Goal: Task Accomplishment & Management: Manage account settings

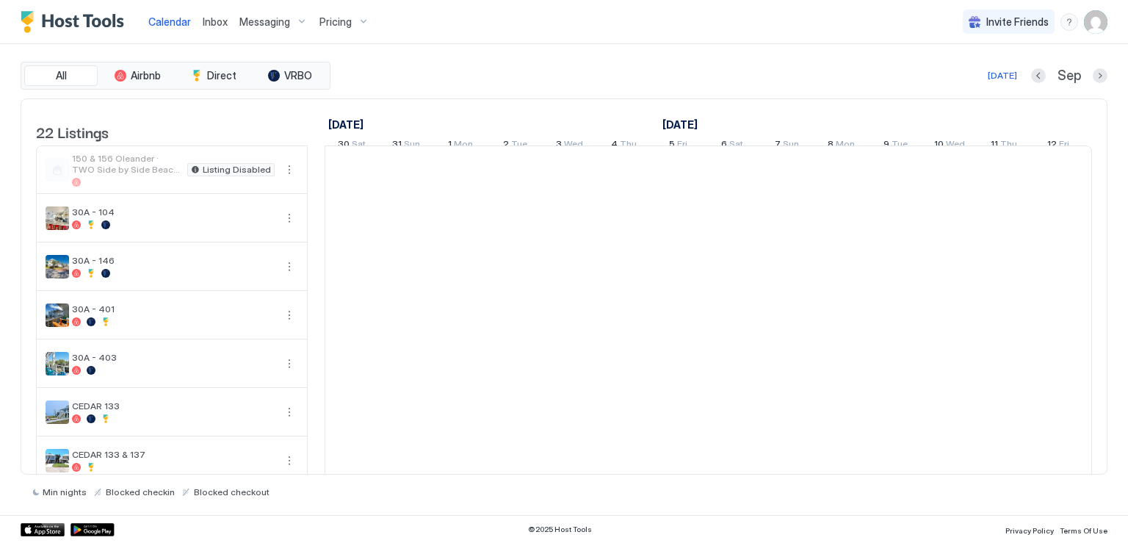
scroll to position [0, 816]
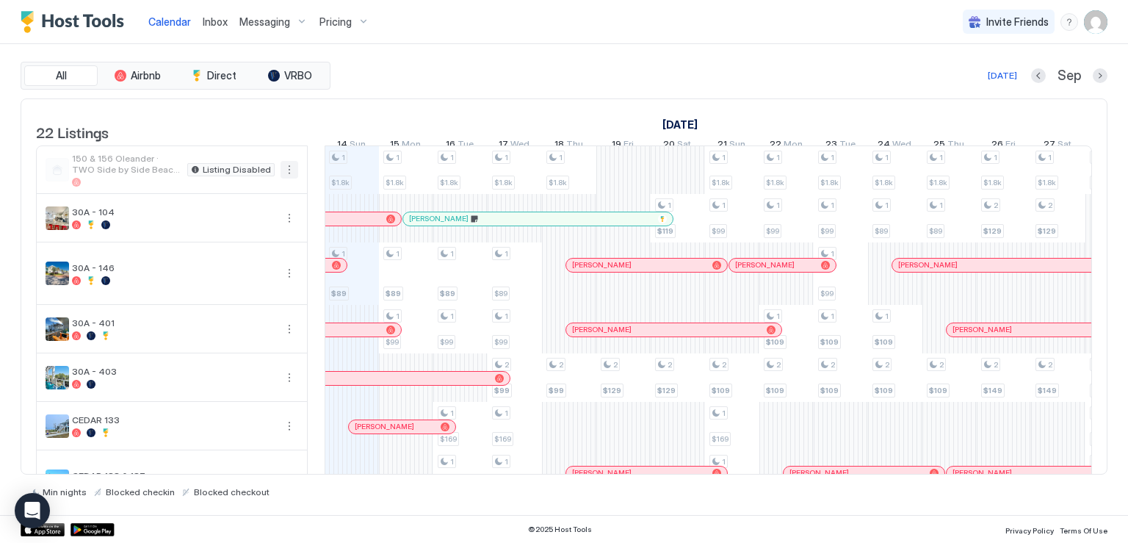
click at [288, 178] on button "More options" at bounding box center [290, 170] width 18 height 18
click at [267, 127] on div at bounding box center [564, 271] width 1128 height 543
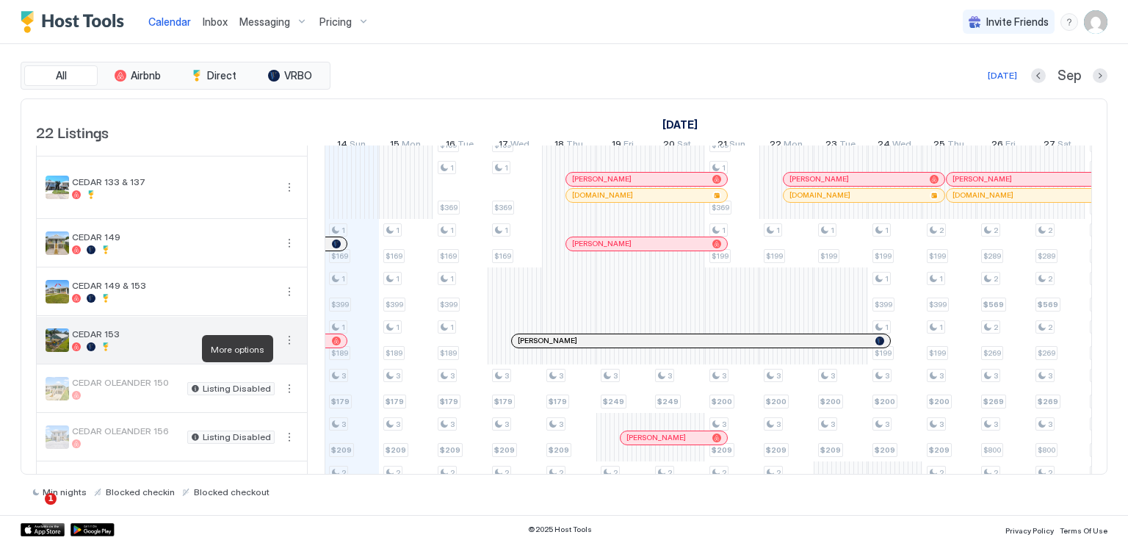
scroll to position [367, 0]
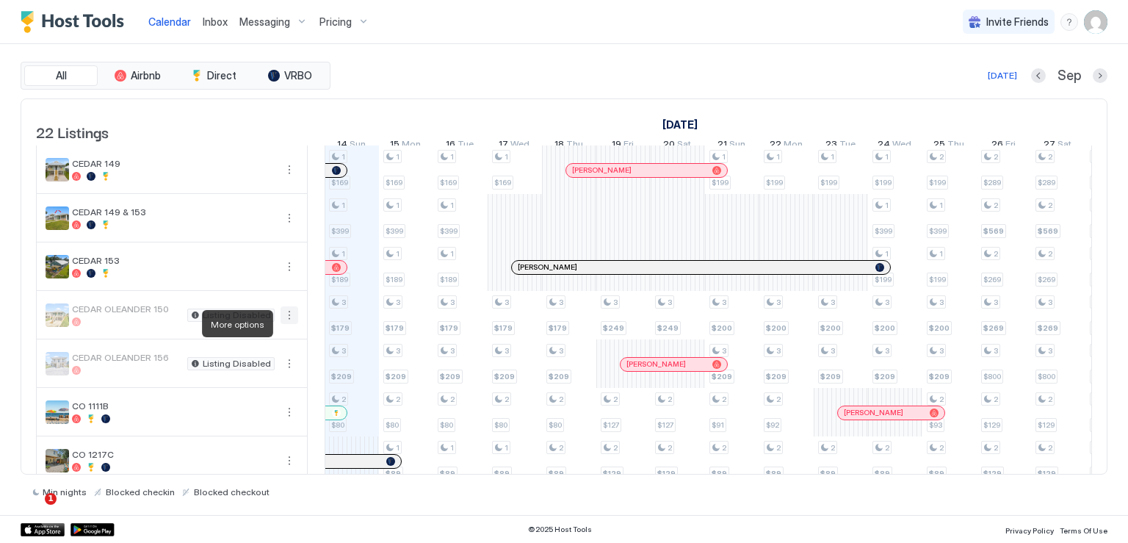
click at [288, 324] on button "More options" at bounding box center [290, 315] width 18 height 18
click at [259, 389] on span "Listing Settings" at bounding box center [263, 391] width 65 height 11
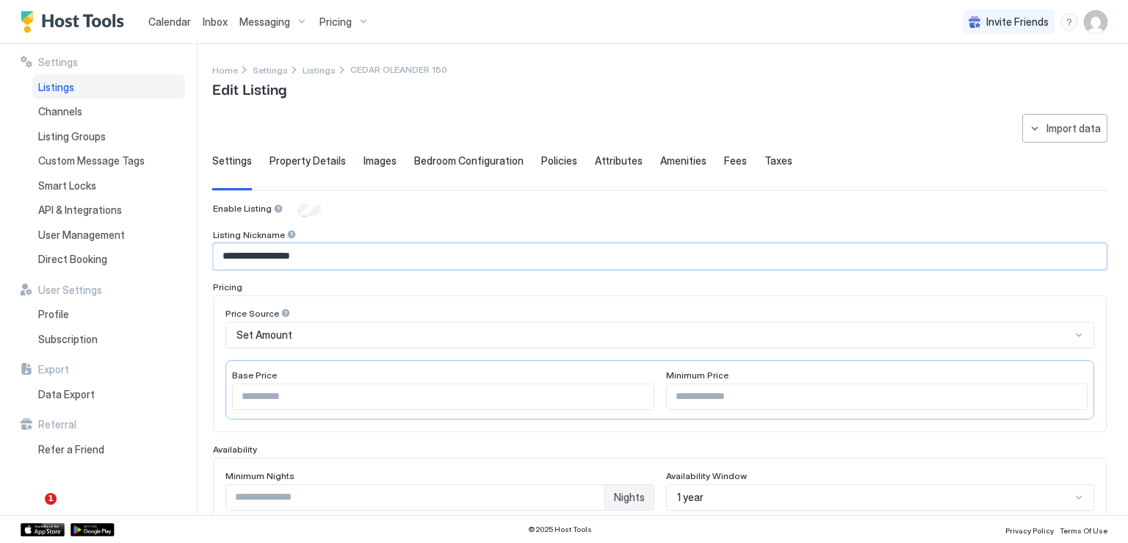
click at [366, 262] on input "**********" at bounding box center [660, 256] width 892 height 25
drag, startPoint x: 366, startPoint y: 262, endPoint x: 237, endPoint y: 259, distance: 128.6
click at [237, 259] on input "**********" at bounding box center [660, 256] width 892 height 25
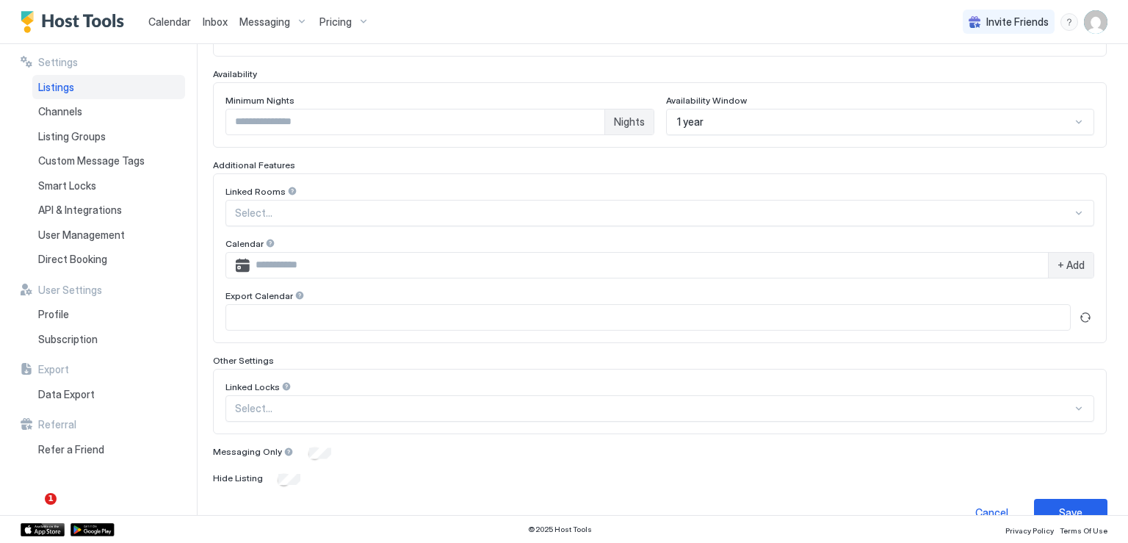
scroll to position [400, 0]
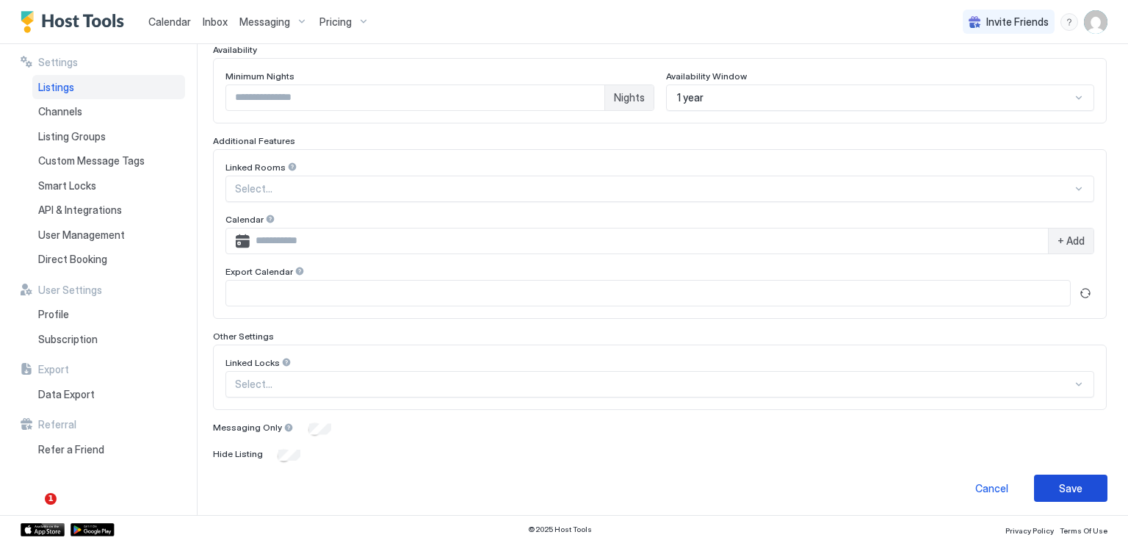
drag, startPoint x: 1056, startPoint y: 474, endPoint x: 1061, endPoint y: 488, distance: 15.6
click at [1056, 475] on button "Save" at bounding box center [1070, 488] width 73 height 27
click at [1061, 488] on div "Save" at bounding box center [1071, 487] width 24 height 15
click at [1061, 486] on div "Save" at bounding box center [1071, 487] width 24 height 15
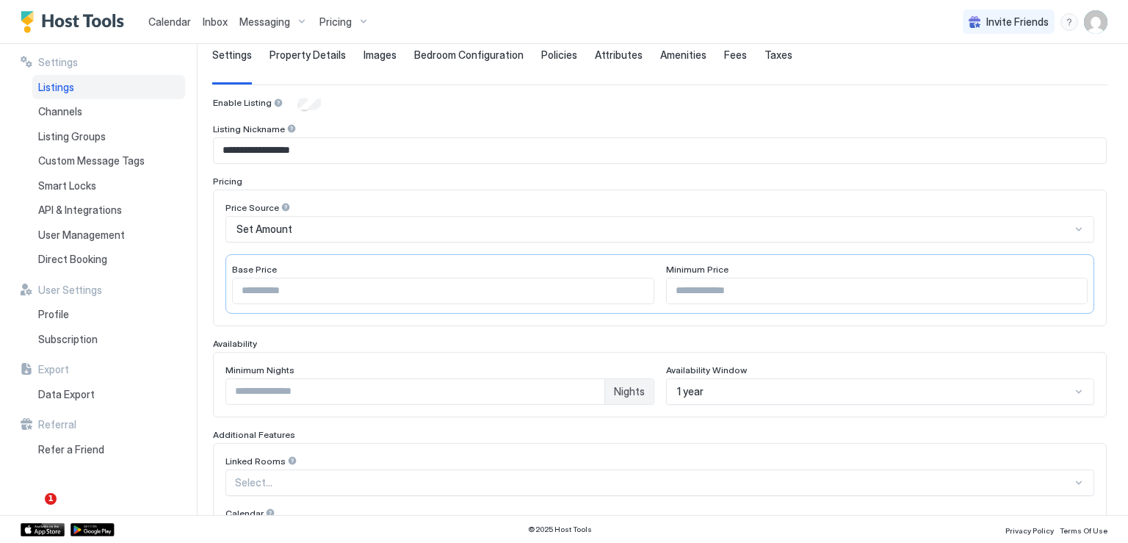
scroll to position [0, 0]
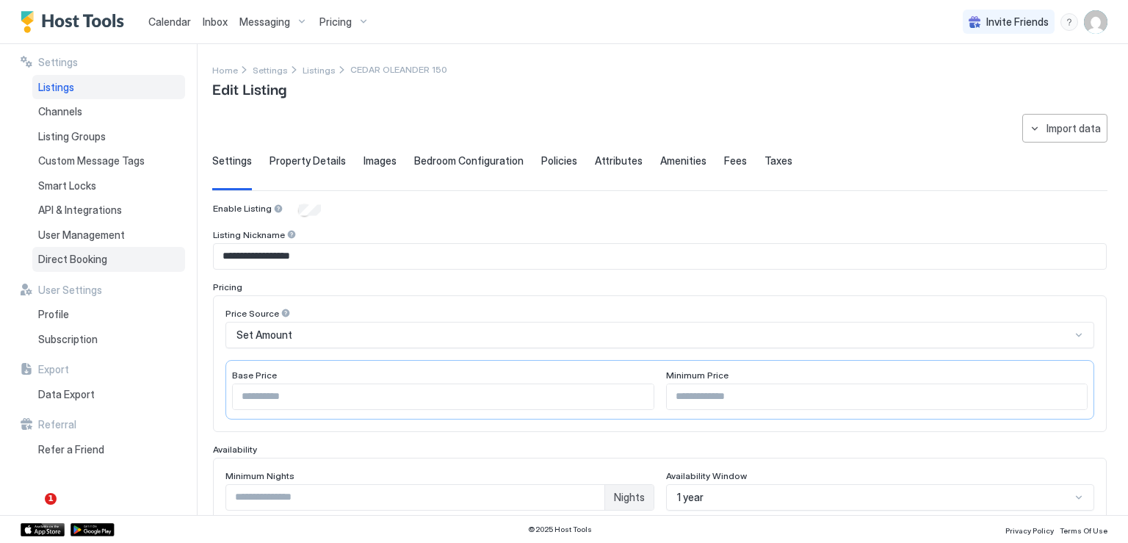
click at [84, 259] on span "Direct Booking" at bounding box center [72, 259] width 69 height 13
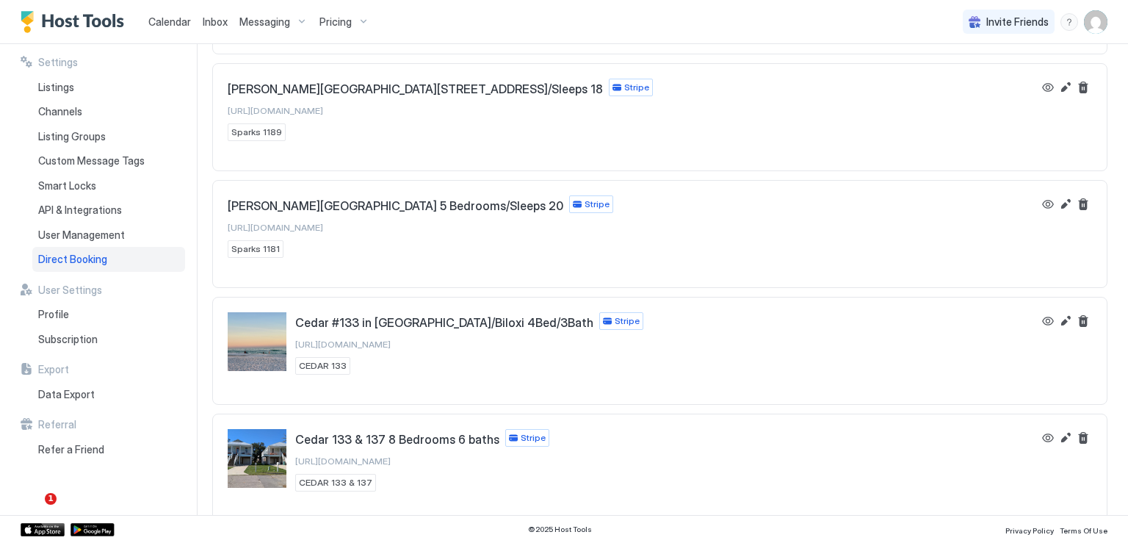
scroll to position [1102, 0]
click at [1057, 313] on button "Edit" at bounding box center [1066, 321] width 18 height 18
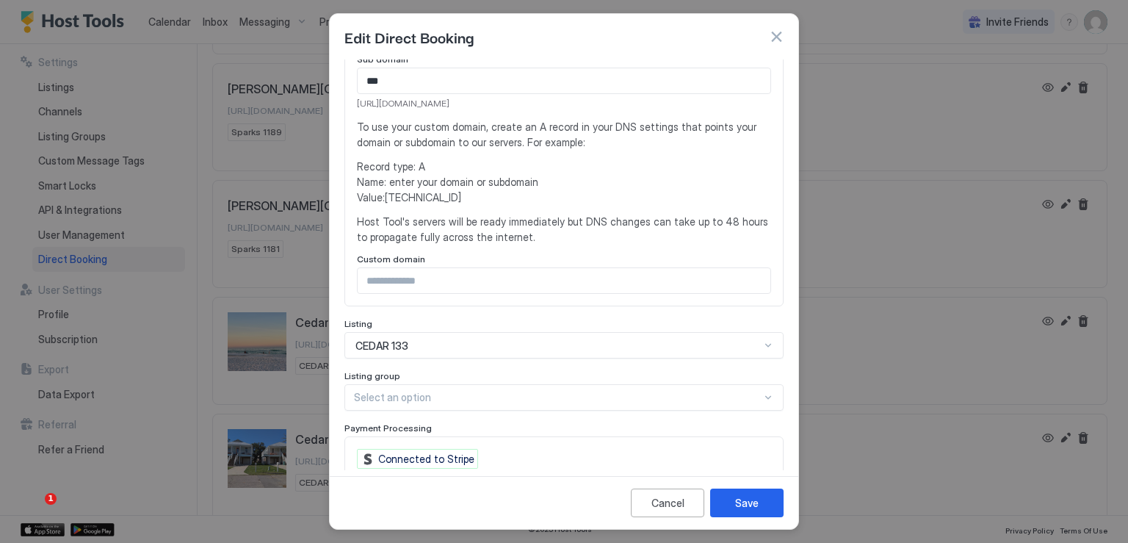
scroll to position [367, 0]
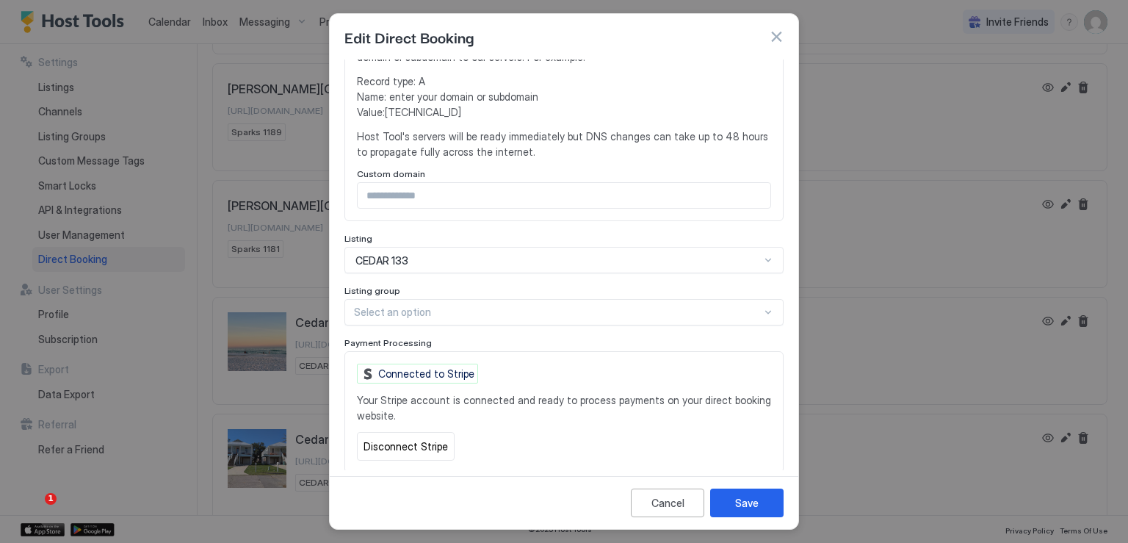
click at [774, 40] on button "button" at bounding box center [776, 36] width 15 height 15
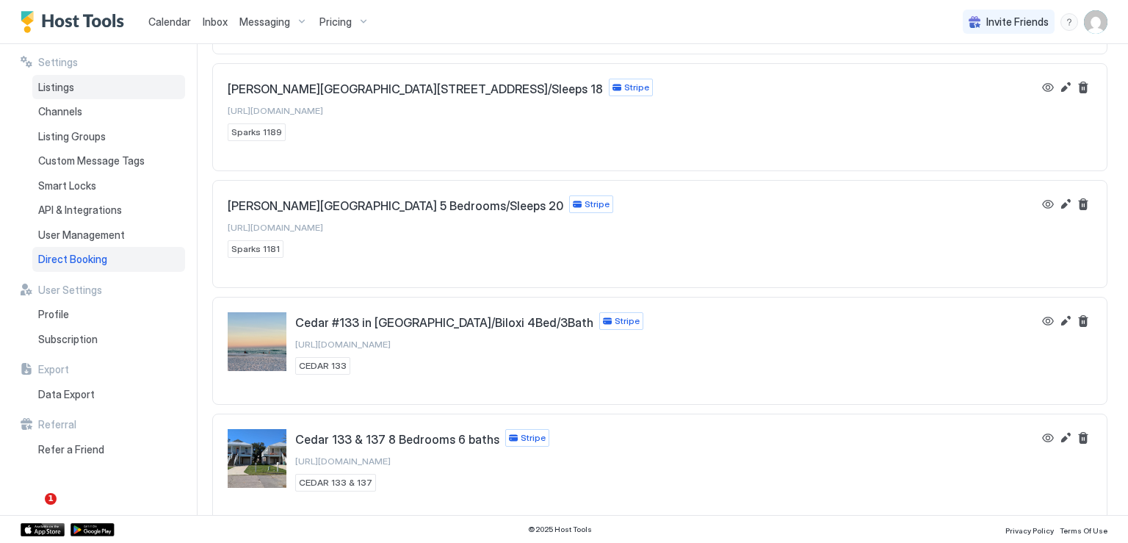
click at [43, 86] on span "Listings" at bounding box center [56, 87] width 36 height 13
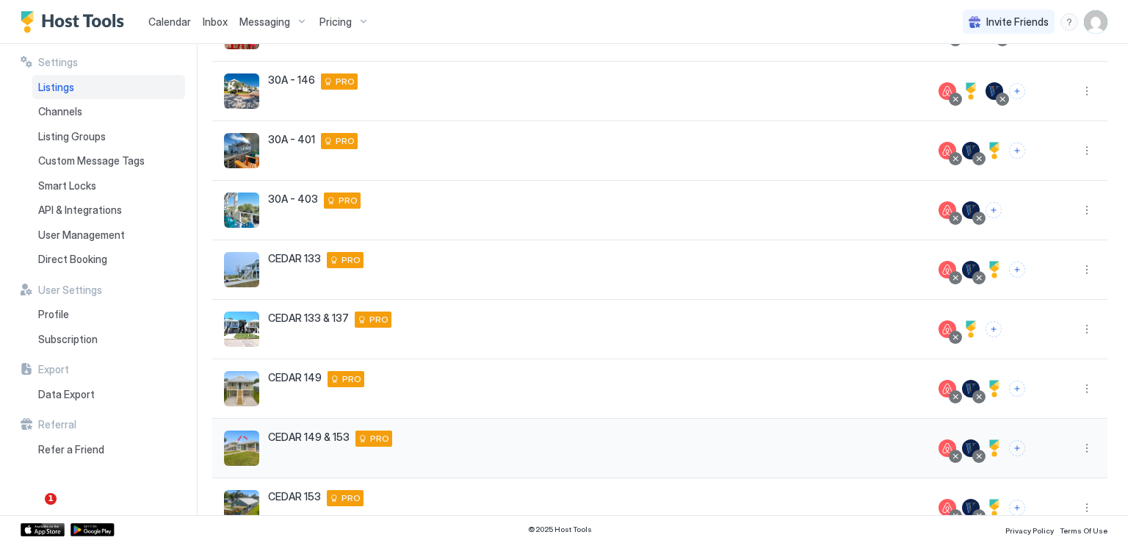
scroll to position [314, 0]
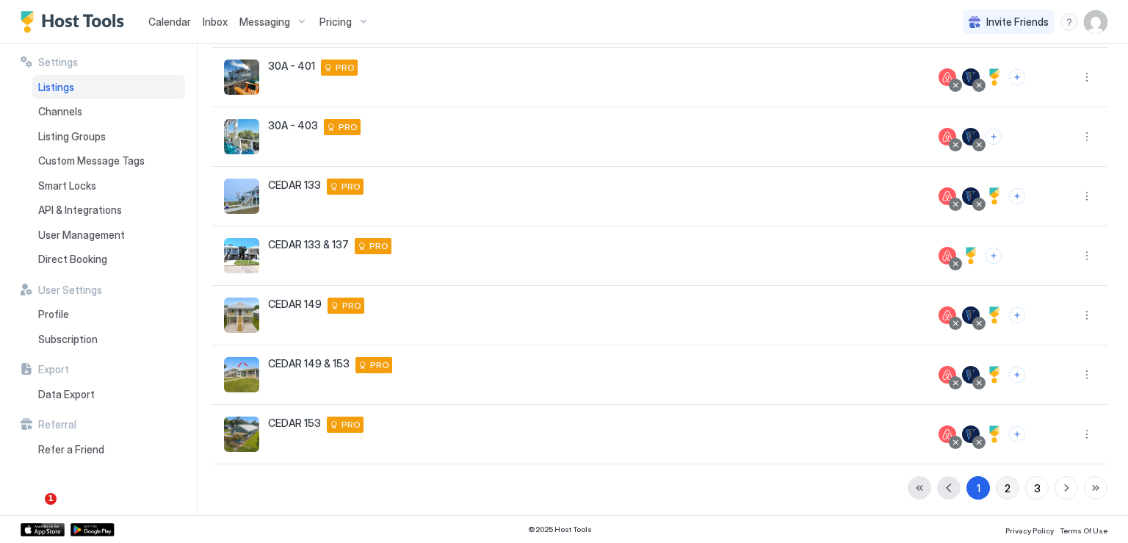
click at [1005, 489] on div "2" at bounding box center [1008, 487] width 6 height 15
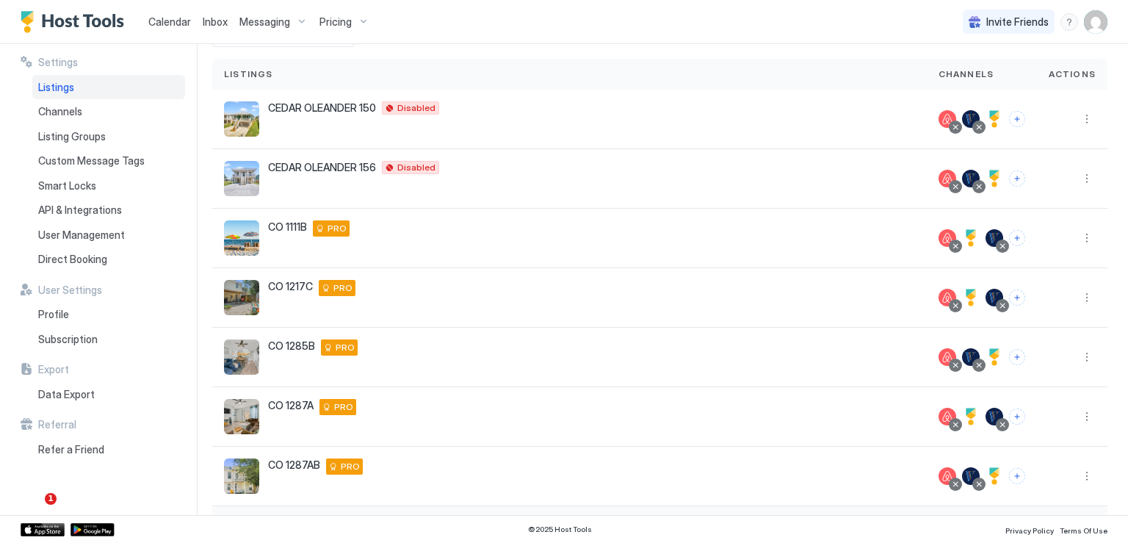
scroll to position [20, 0]
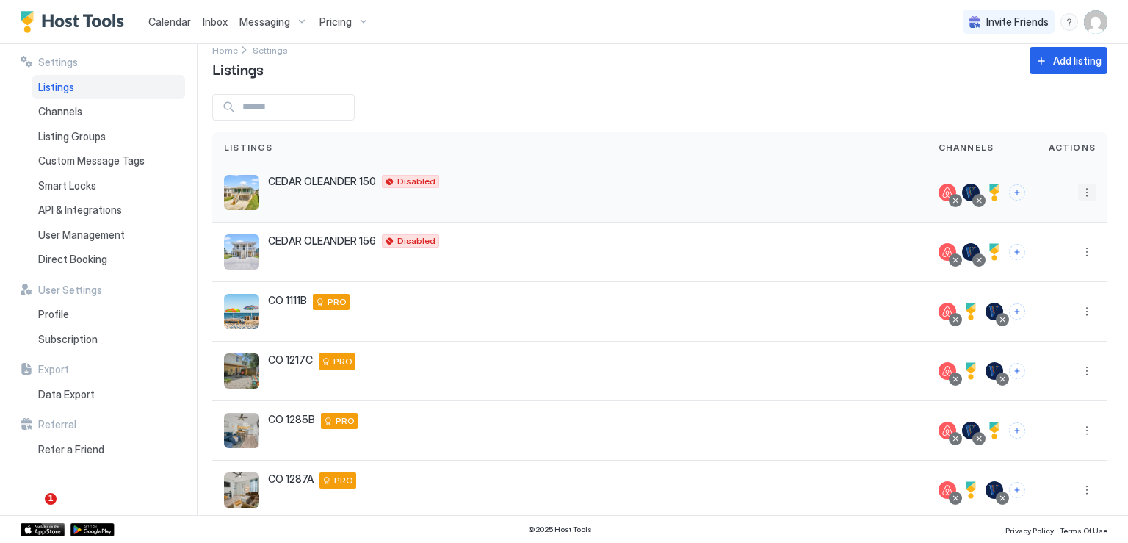
click at [1078, 196] on button "More options" at bounding box center [1087, 193] width 18 height 18
click at [1022, 259] on span "Listing Settings" at bounding box center [1042, 259] width 65 height 11
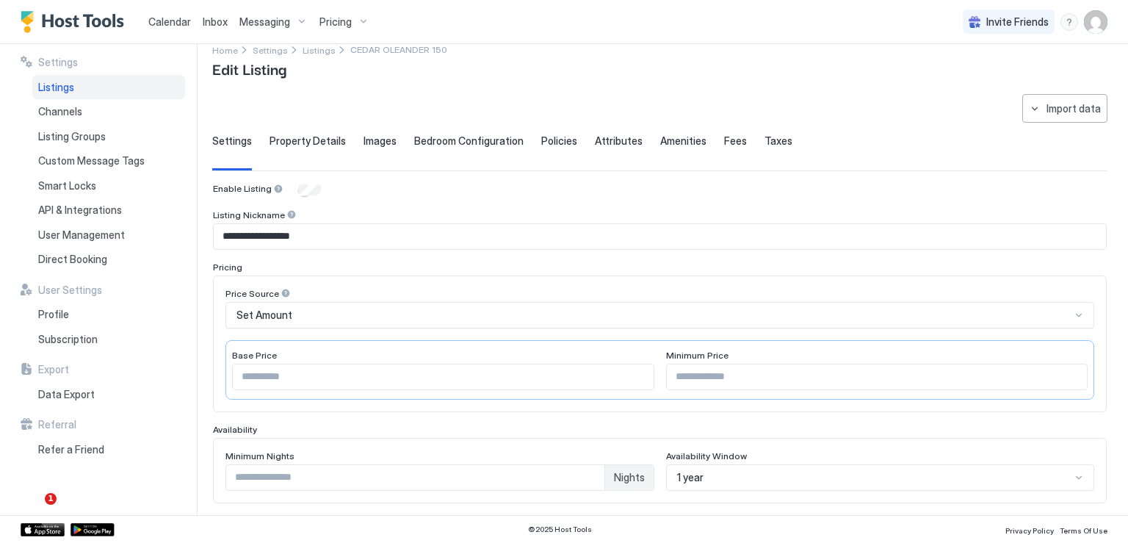
click at [328, 239] on input "**********" at bounding box center [660, 236] width 892 height 25
drag, startPoint x: 331, startPoint y: 237, endPoint x: 204, endPoint y: 238, distance: 127.1
click at [204, 238] on div "**********" at bounding box center [564, 279] width 1128 height 471
